Goal: Information Seeking & Learning: Learn about a topic

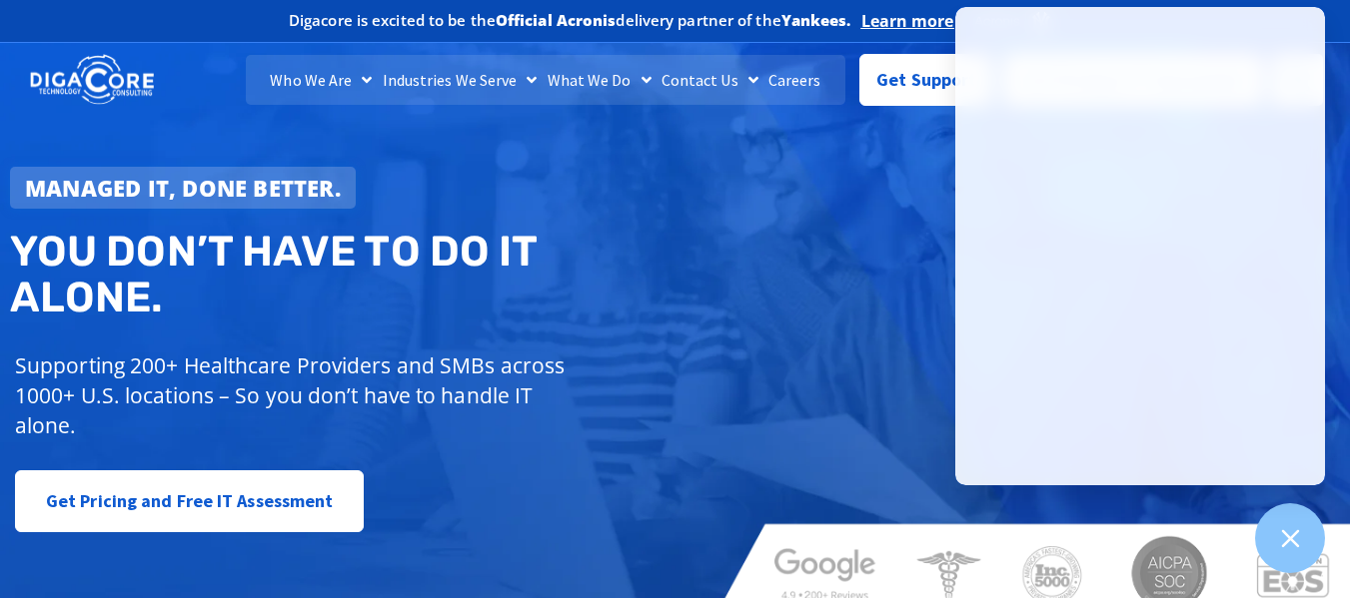
click at [91, 72] on img at bounding box center [92, 80] width 124 height 54
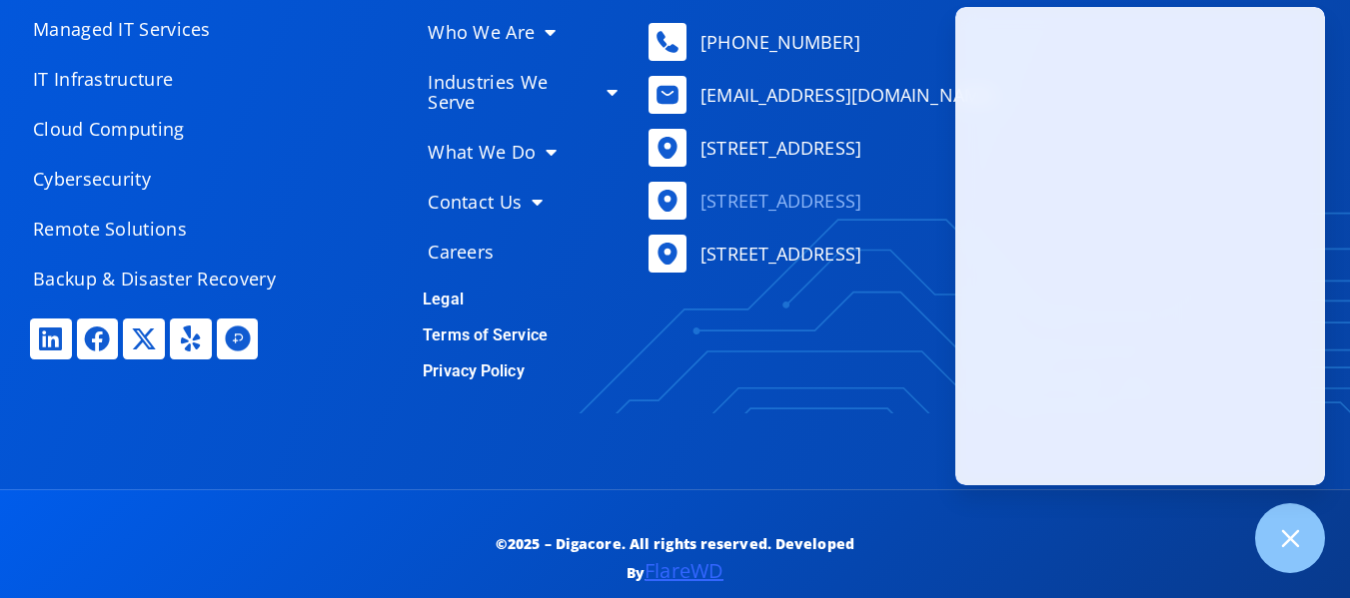
scroll to position [9736, 0]
click at [288, 405] on div "Services Managed IT Services IT Infrastructure Cloud Computing Cybersecurity Re…" at bounding box center [675, 173] width 1310 height 631
click at [1309, 551] on div at bounding box center [1290, 538] width 73 height 73
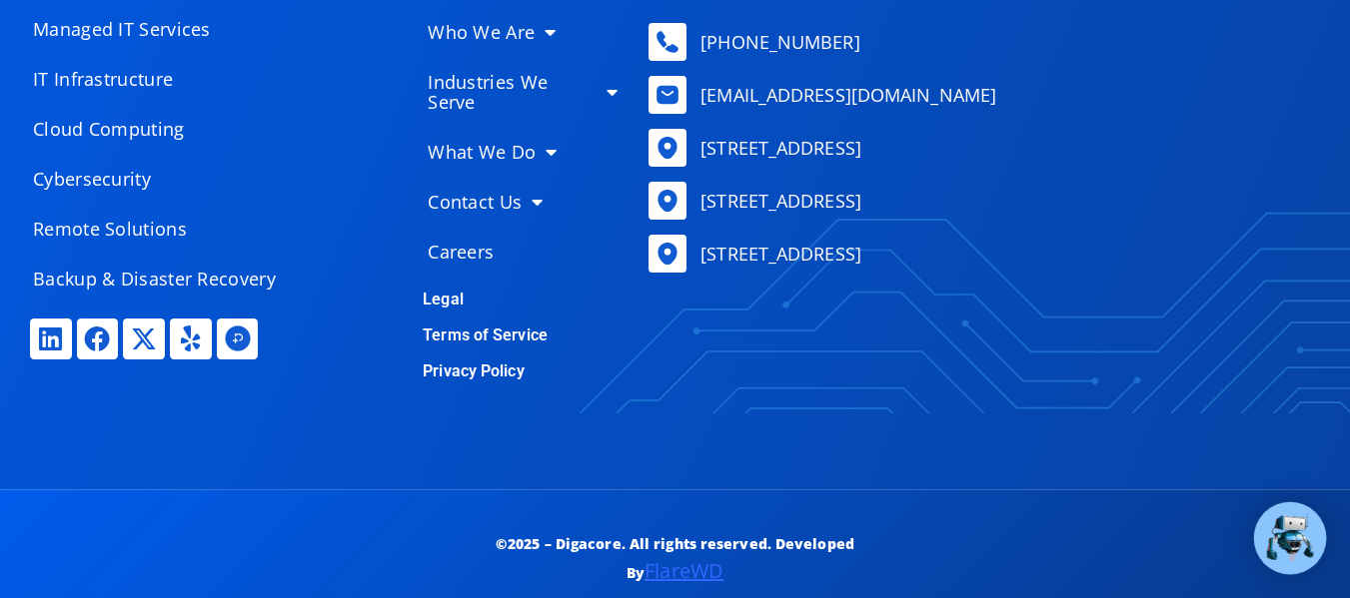
click at [1295, 534] on img at bounding box center [1290, 538] width 52 height 52
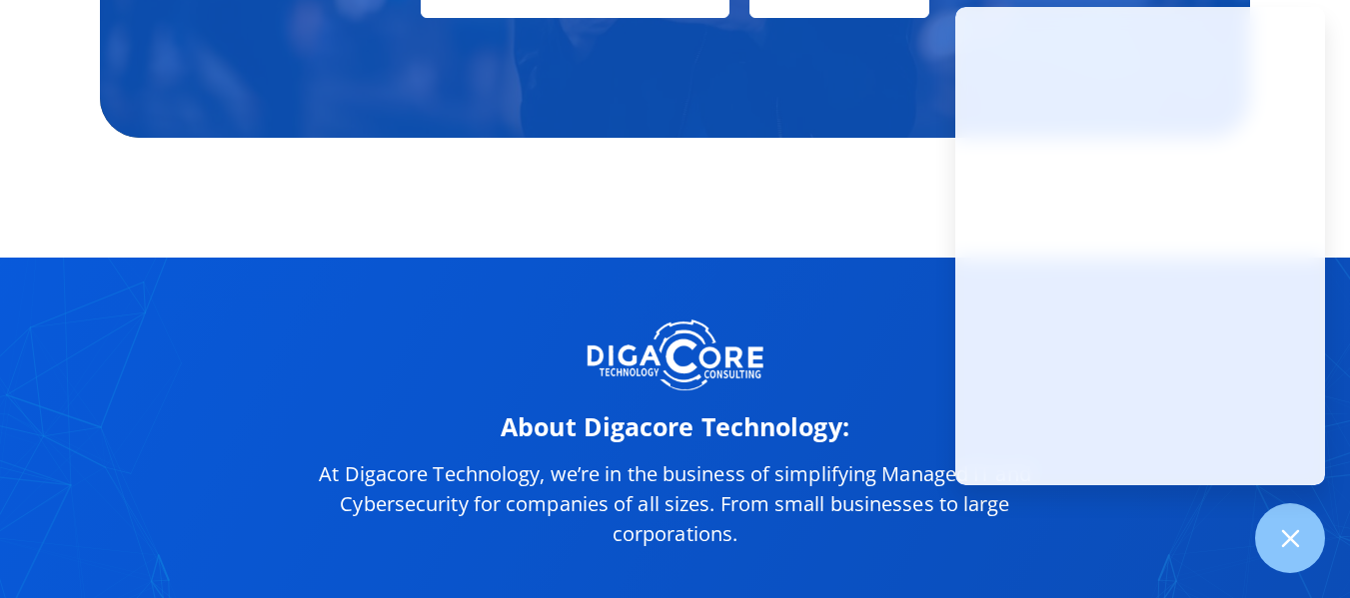
scroll to position [8837, 0]
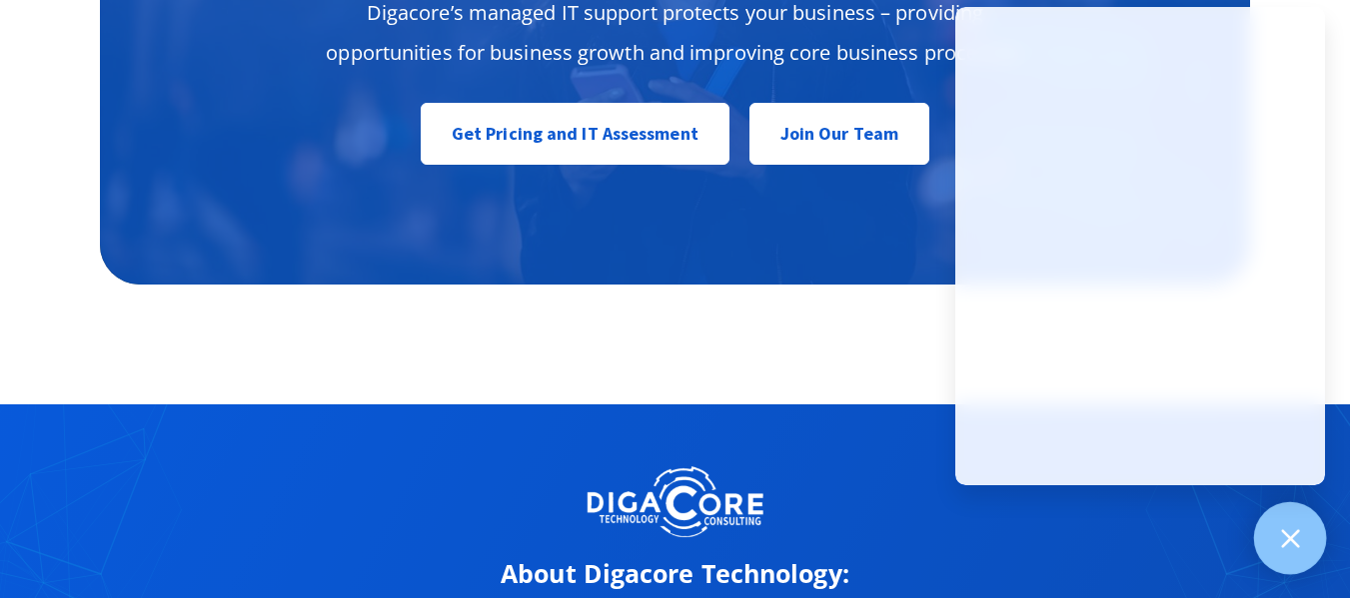
click at [1293, 553] on div at bounding box center [1290, 538] width 73 height 73
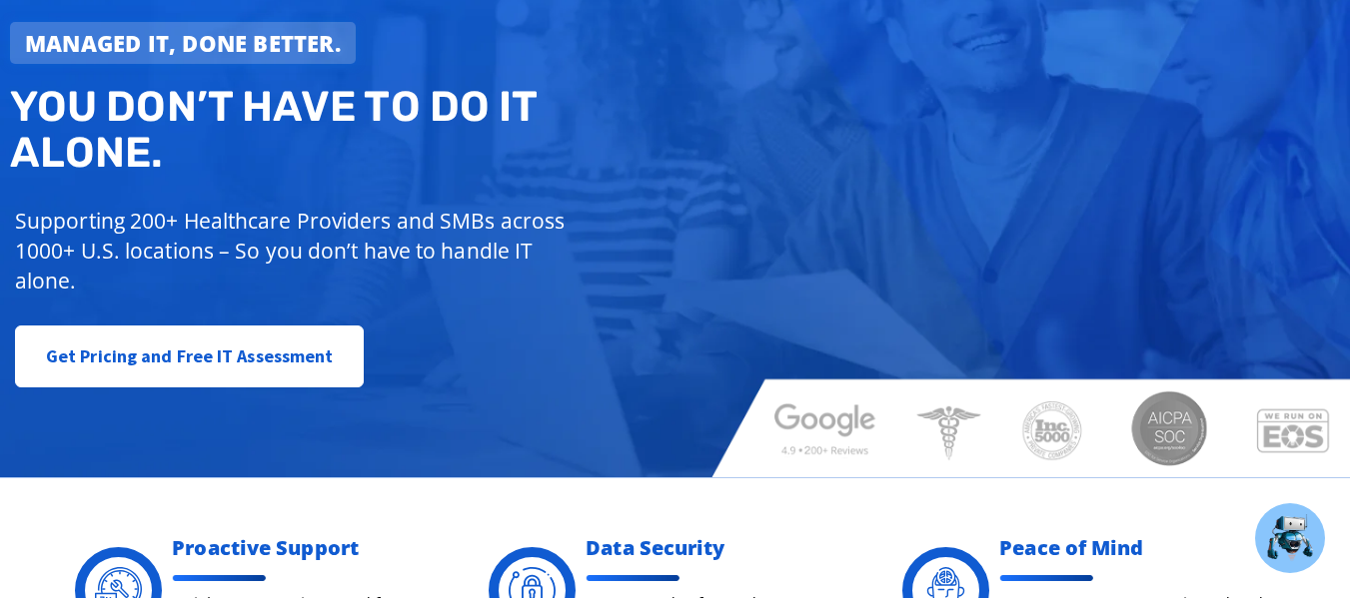
scroll to position [0, 0]
